Goal: Information Seeking & Learning: Understand process/instructions

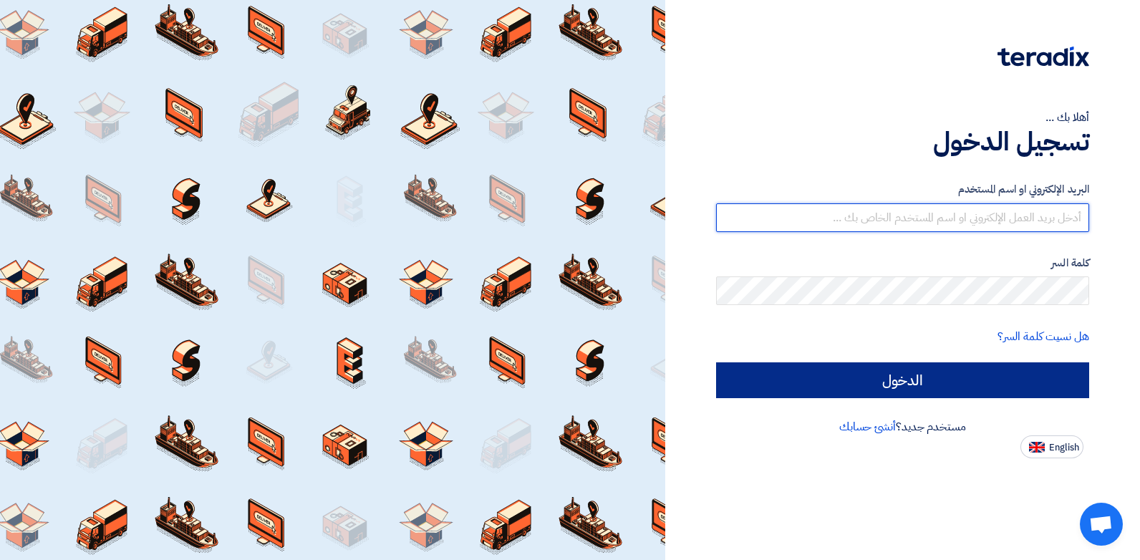
type input "[EMAIL_ADDRESS][DOMAIN_NAME]"
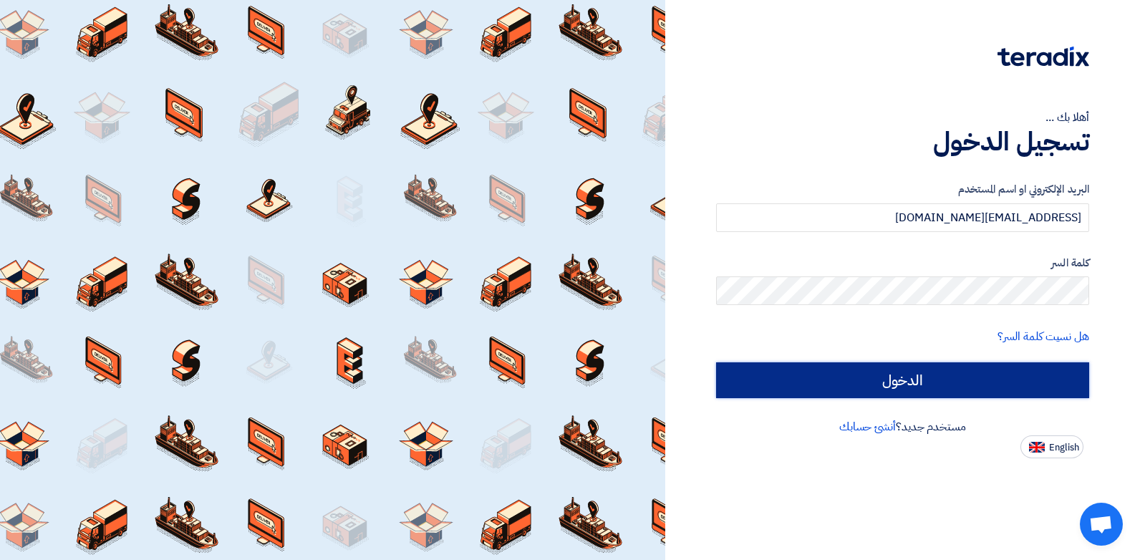
click at [888, 374] on input "الدخول" at bounding box center [902, 380] width 373 height 36
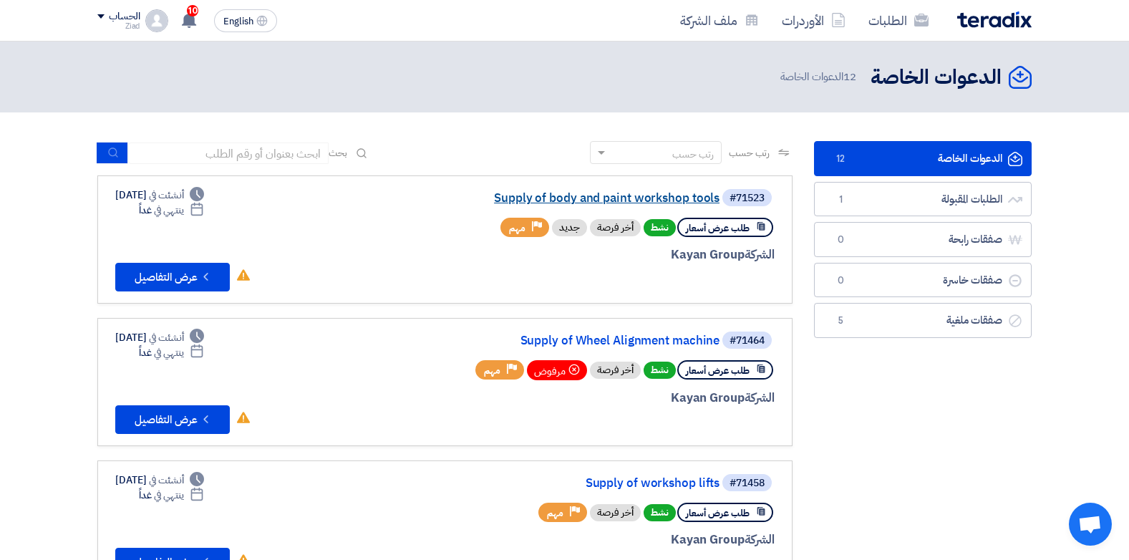
click at [581, 195] on link "Supply of body and paint workshop tools" at bounding box center [576, 198] width 286 height 13
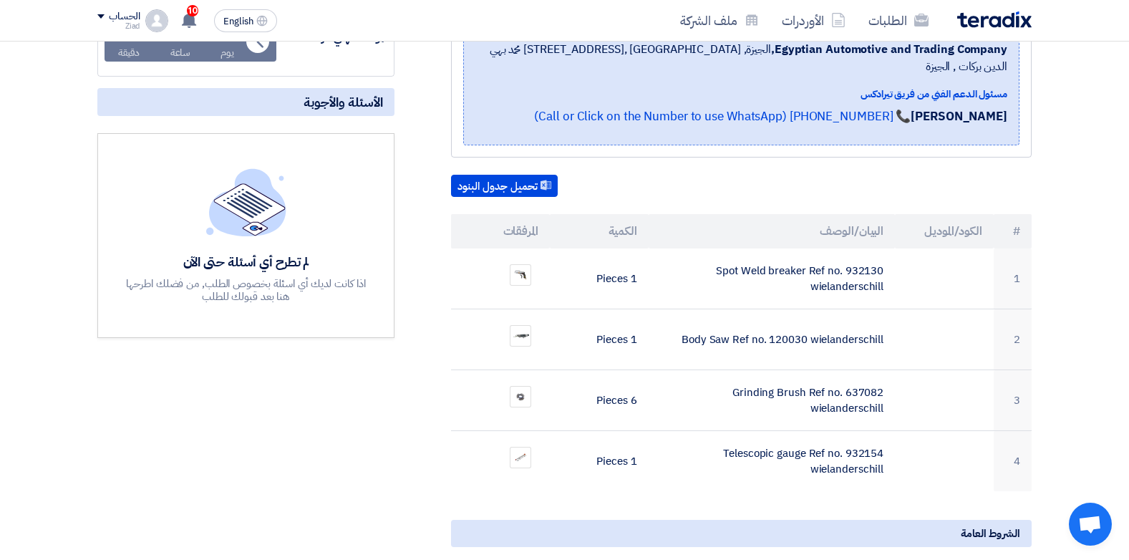
scroll to position [304, 0]
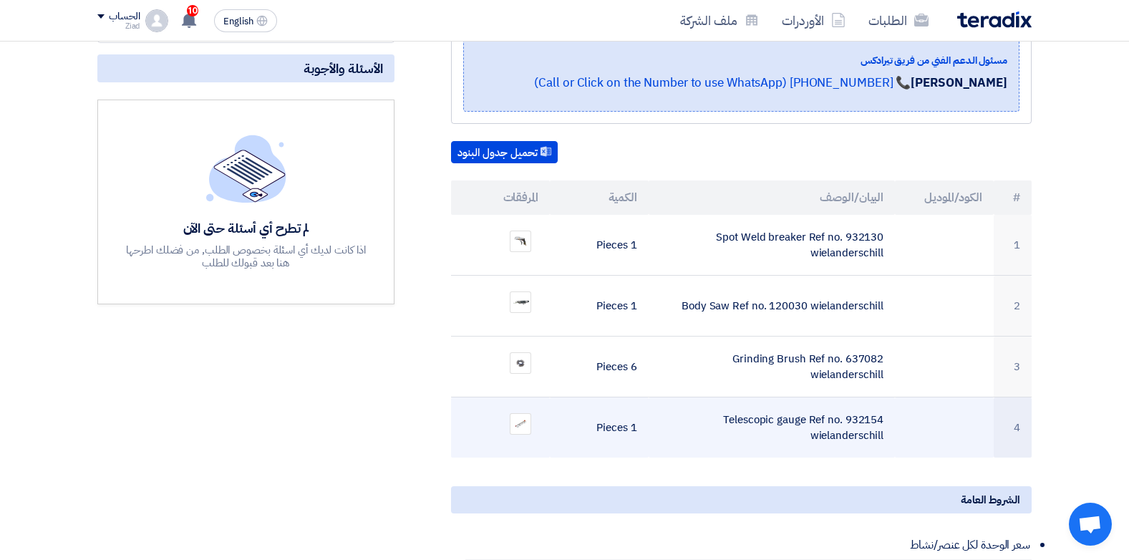
click at [822, 405] on td "Telescopic gauge Ref no. 932154 wielanderschill" at bounding box center [771, 427] width 247 height 61
click at [514, 417] on img at bounding box center [520, 423] width 20 height 12
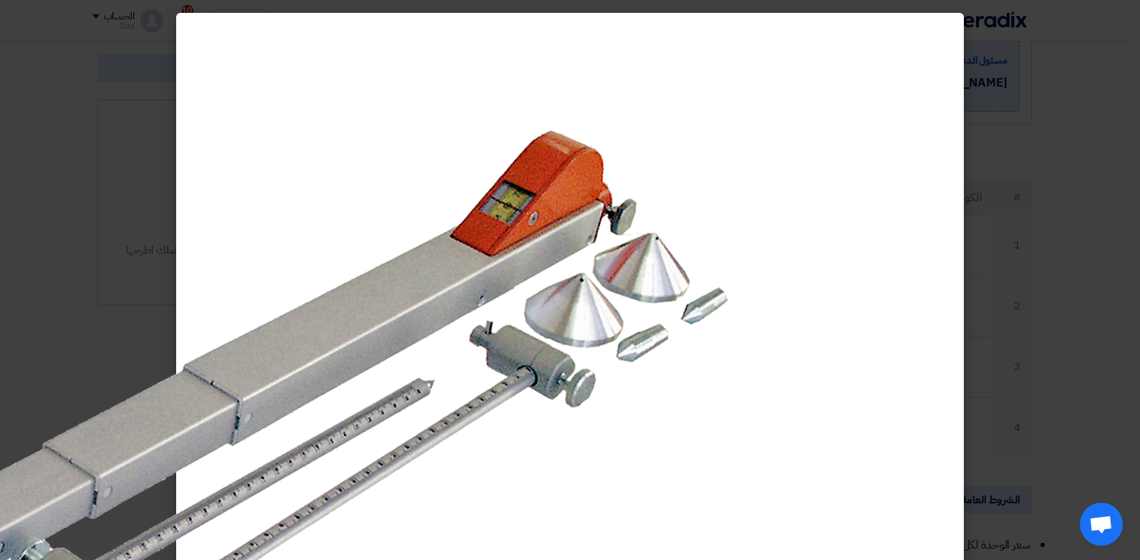
click at [1036, 209] on modal-container at bounding box center [570, 280] width 1140 height 560
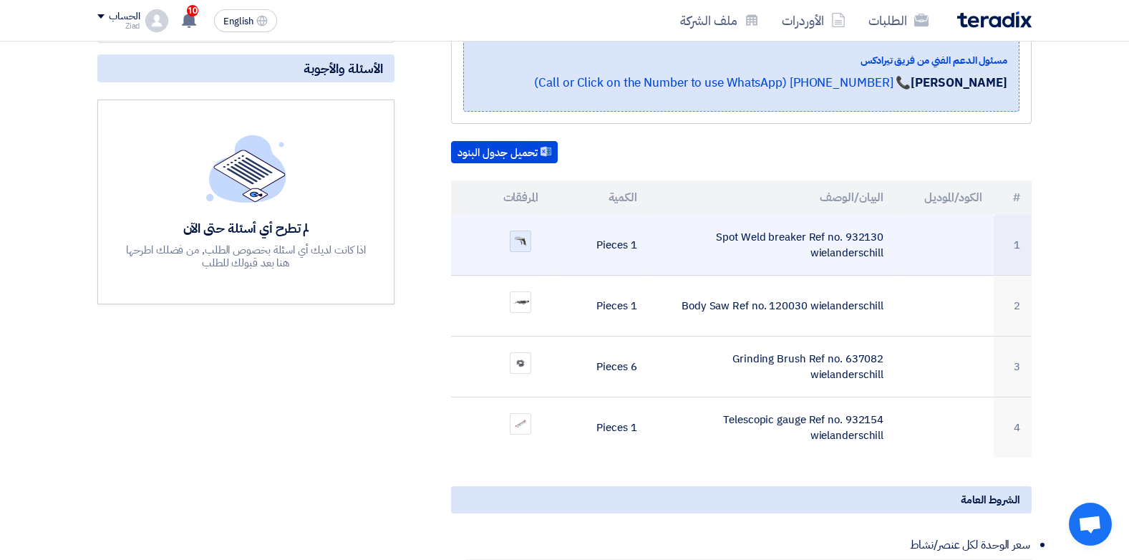
click at [523, 235] on img at bounding box center [520, 241] width 20 height 13
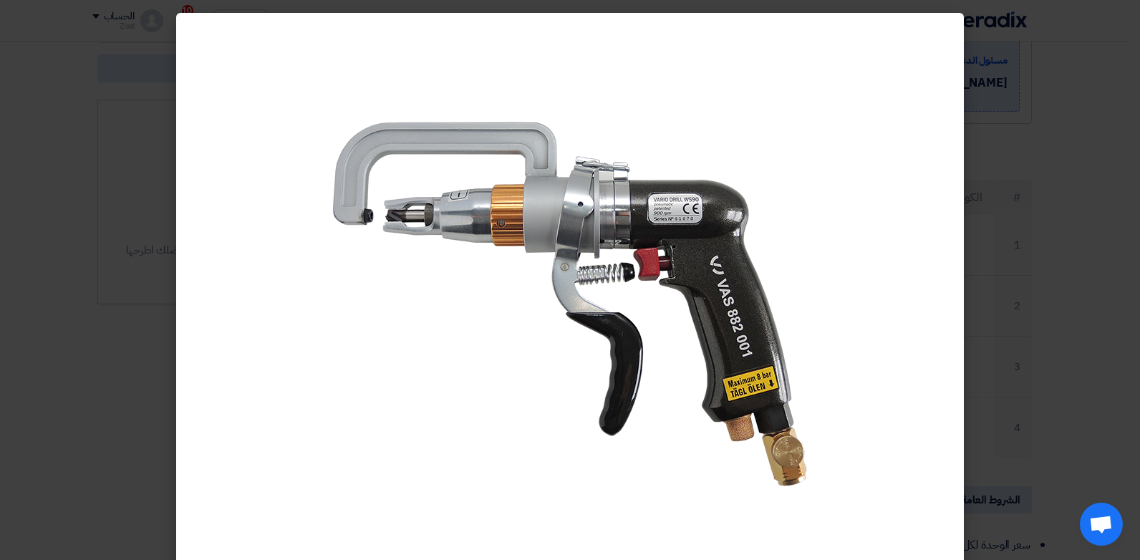
click at [1035, 220] on modal-container at bounding box center [570, 280] width 1140 height 560
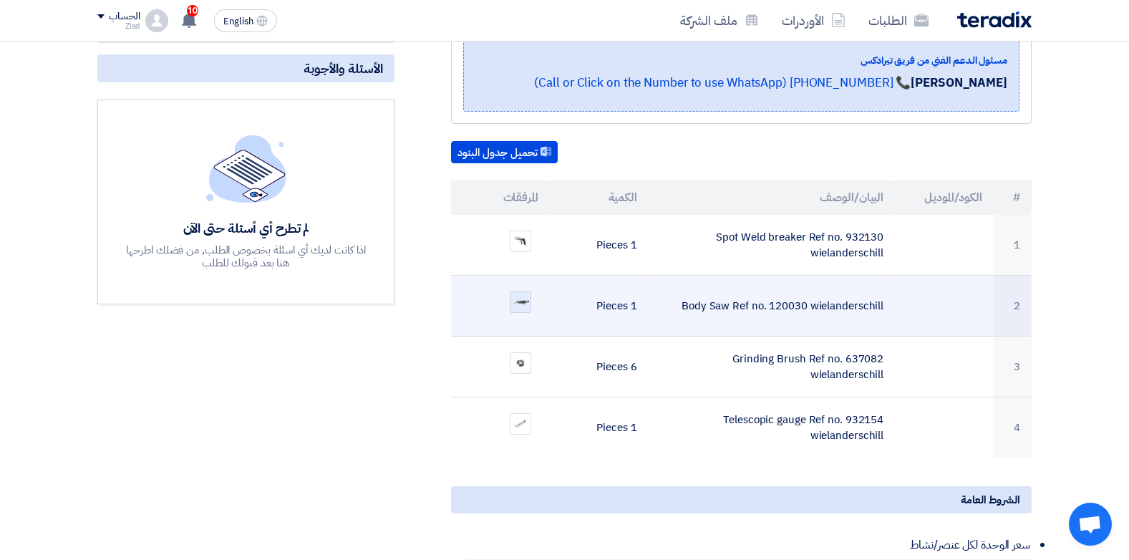
click at [516, 291] on div at bounding box center [520, 301] width 21 height 21
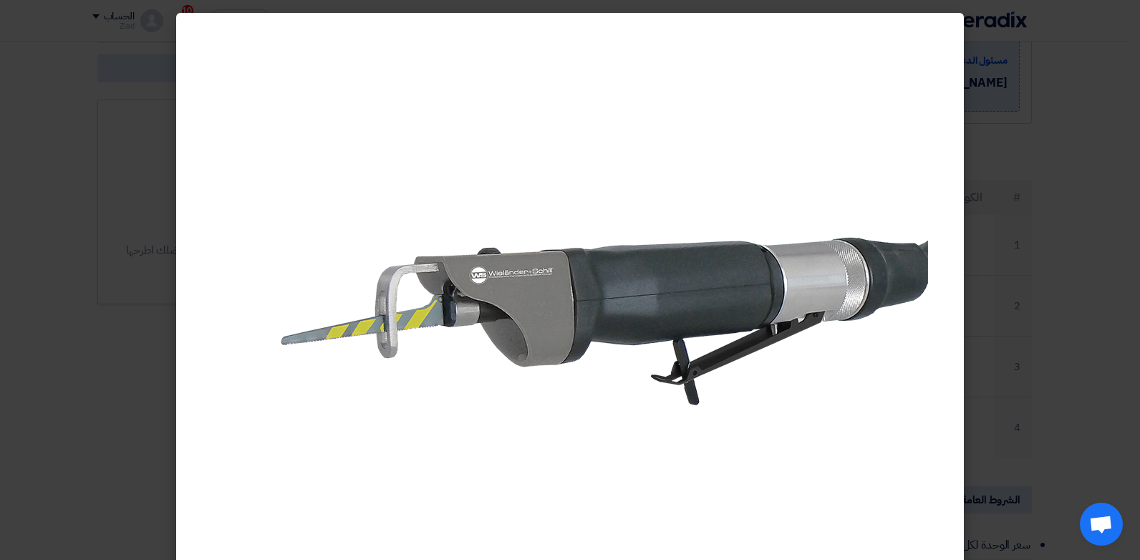
click at [1031, 219] on modal-container at bounding box center [570, 280] width 1140 height 560
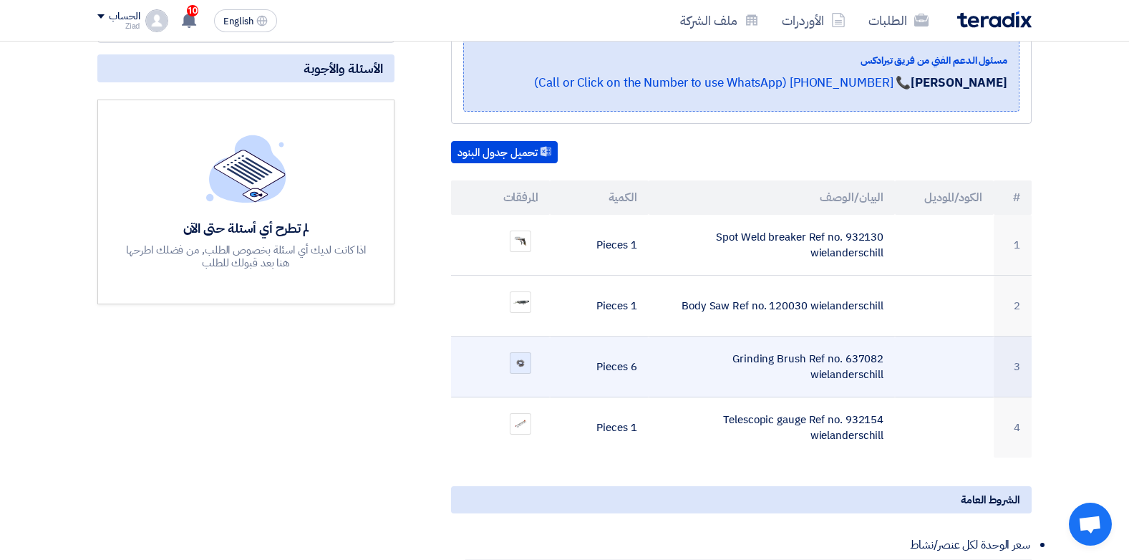
click at [510, 356] on img at bounding box center [520, 362] width 20 height 13
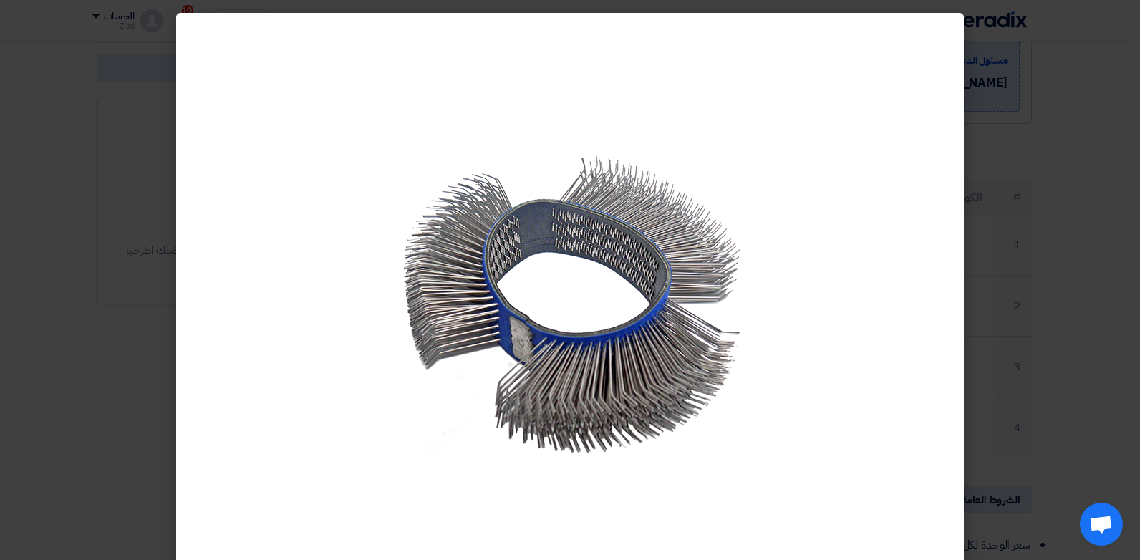
click at [1050, 211] on modal-container at bounding box center [570, 280] width 1140 height 560
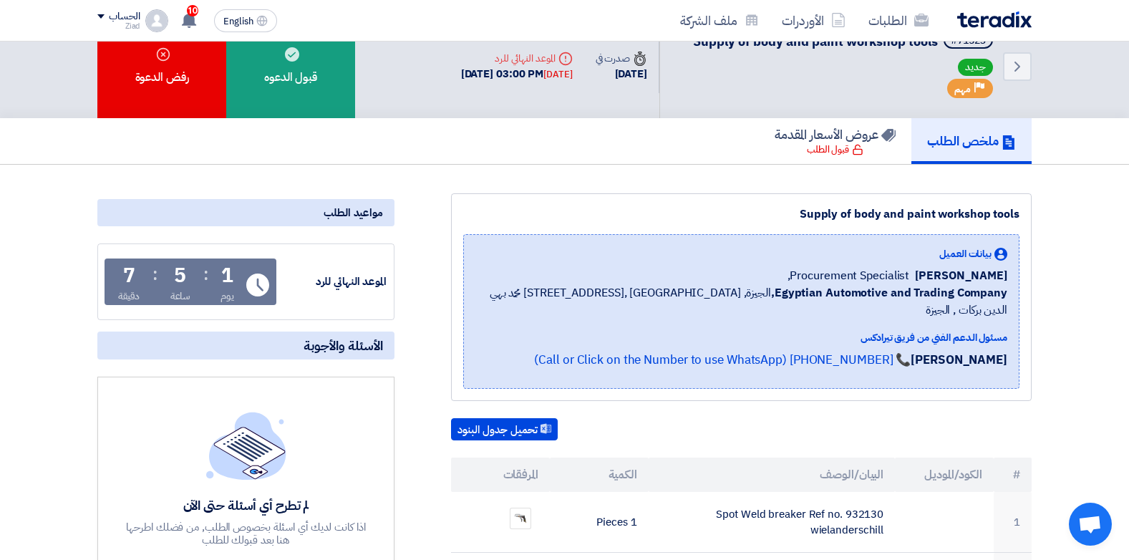
scroll to position [0, 0]
